Goal: Task Accomplishment & Management: Use online tool/utility

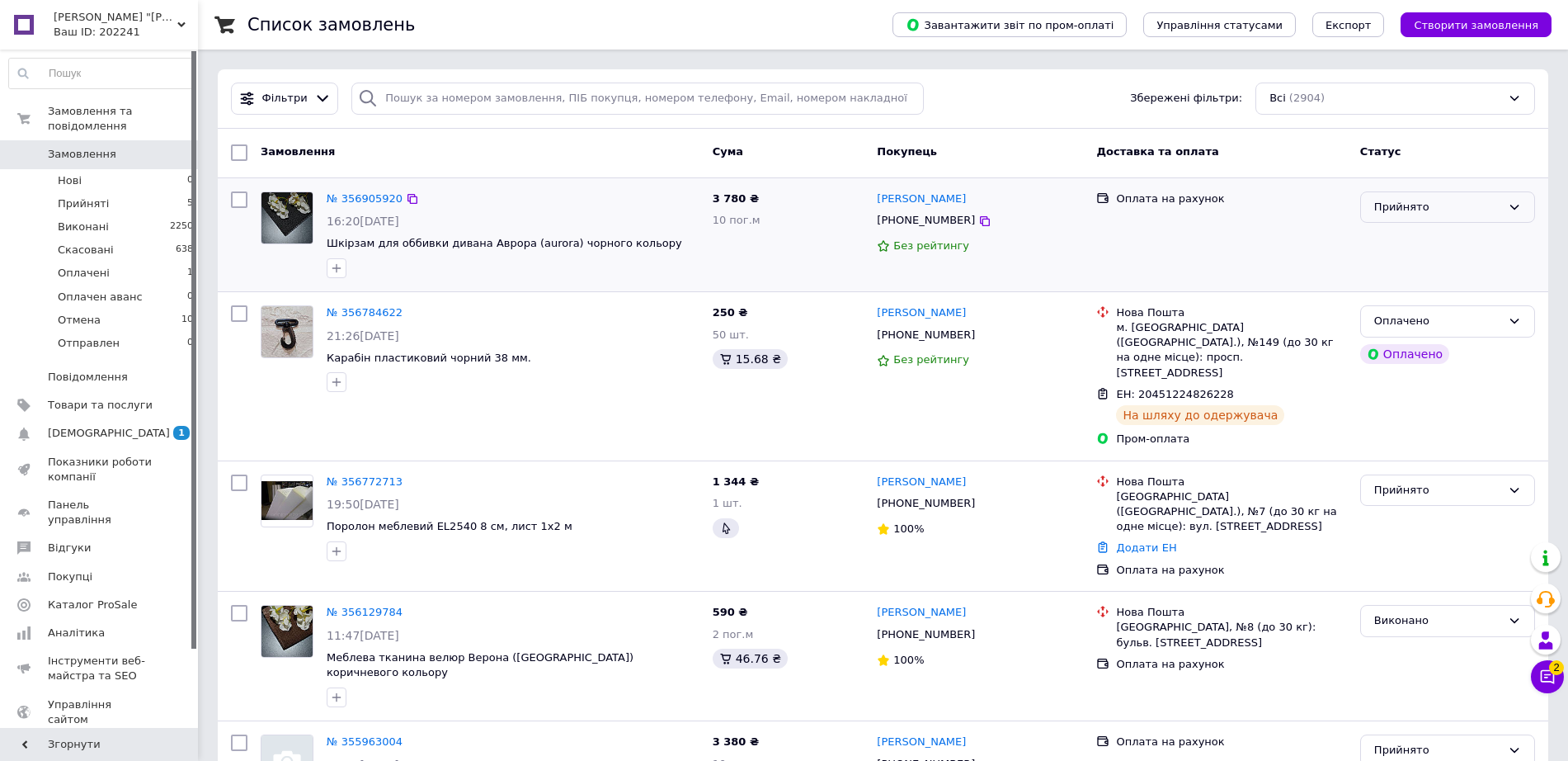
click at [1411, 204] on div "Прийнято" at bounding box center [1438, 207] width 127 height 17
click at [1022, 248] on div "Без рейтингу" at bounding box center [980, 247] width 206 height 15
click at [1387, 482] on div "Прийнято" at bounding box center [1438, 490] width 127 height 17
click at [1420, 617] on li "Отправлен" at bounding box center [1448, 632] width 173 height 31
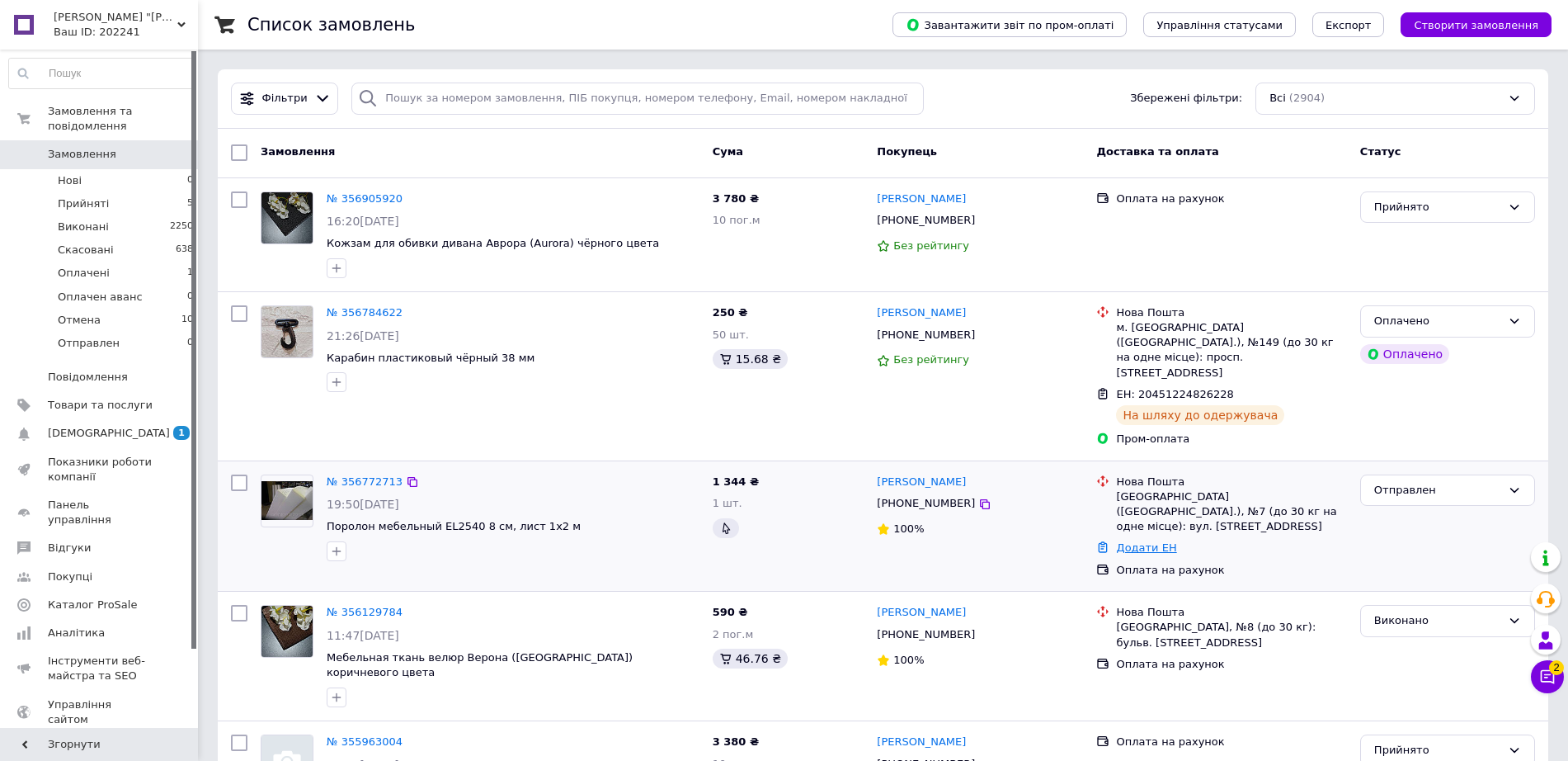
click at [1143, 541] on link "Додати ЕН" at bounding box center [1146, 547] width 61 height 13
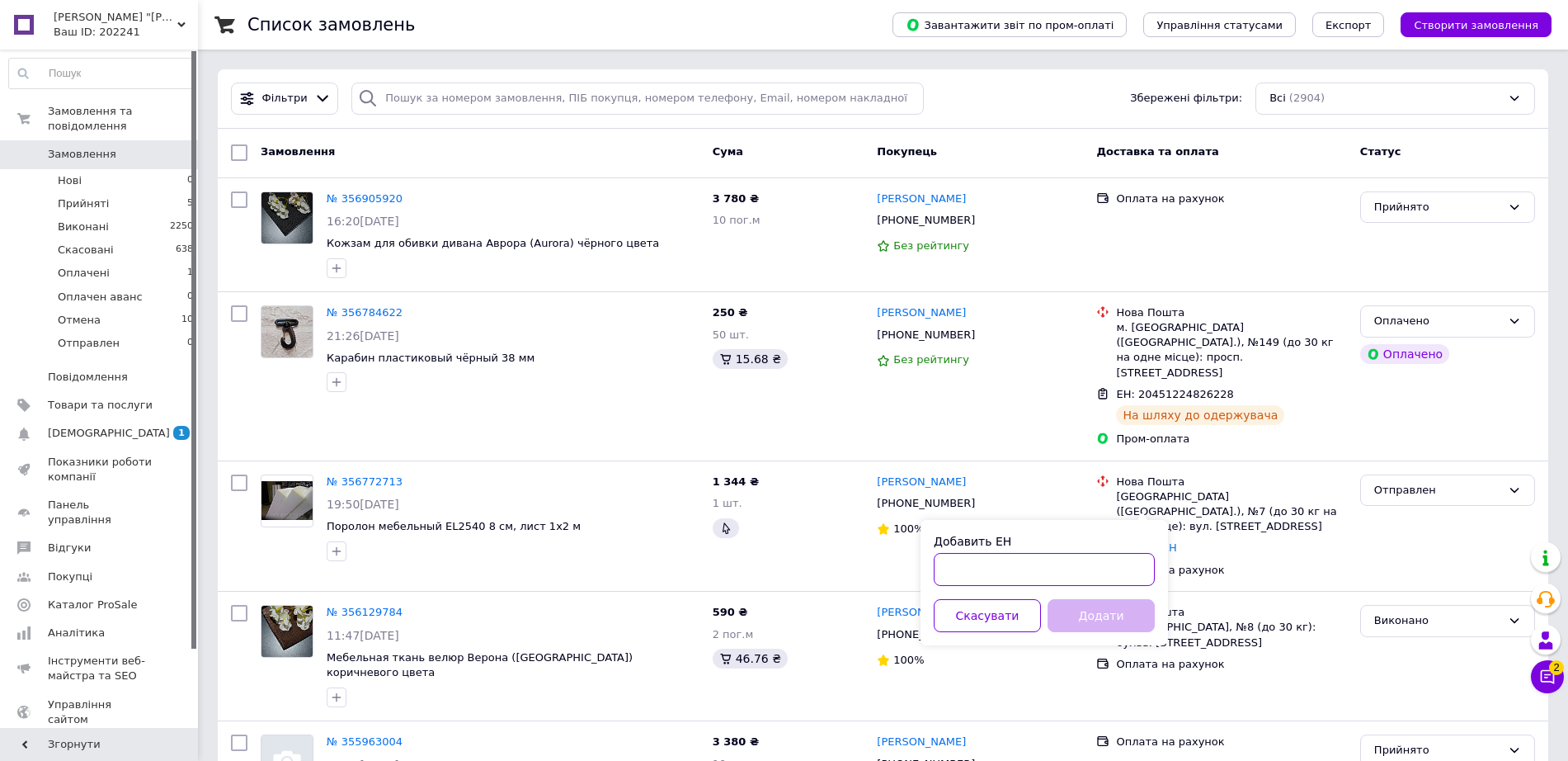
click at [1068, 569] on input "Добавить ЕН" at bounding box center [1044, 569] width 222 height 33
paste input "20400471930250 ттн"
type input "20400471930250"
click at [1135, 612] on button "Додати" at bounding box center [1101, 616] width 107 height 33
